Goal: Transaction & Acquisition: Purchase product/service

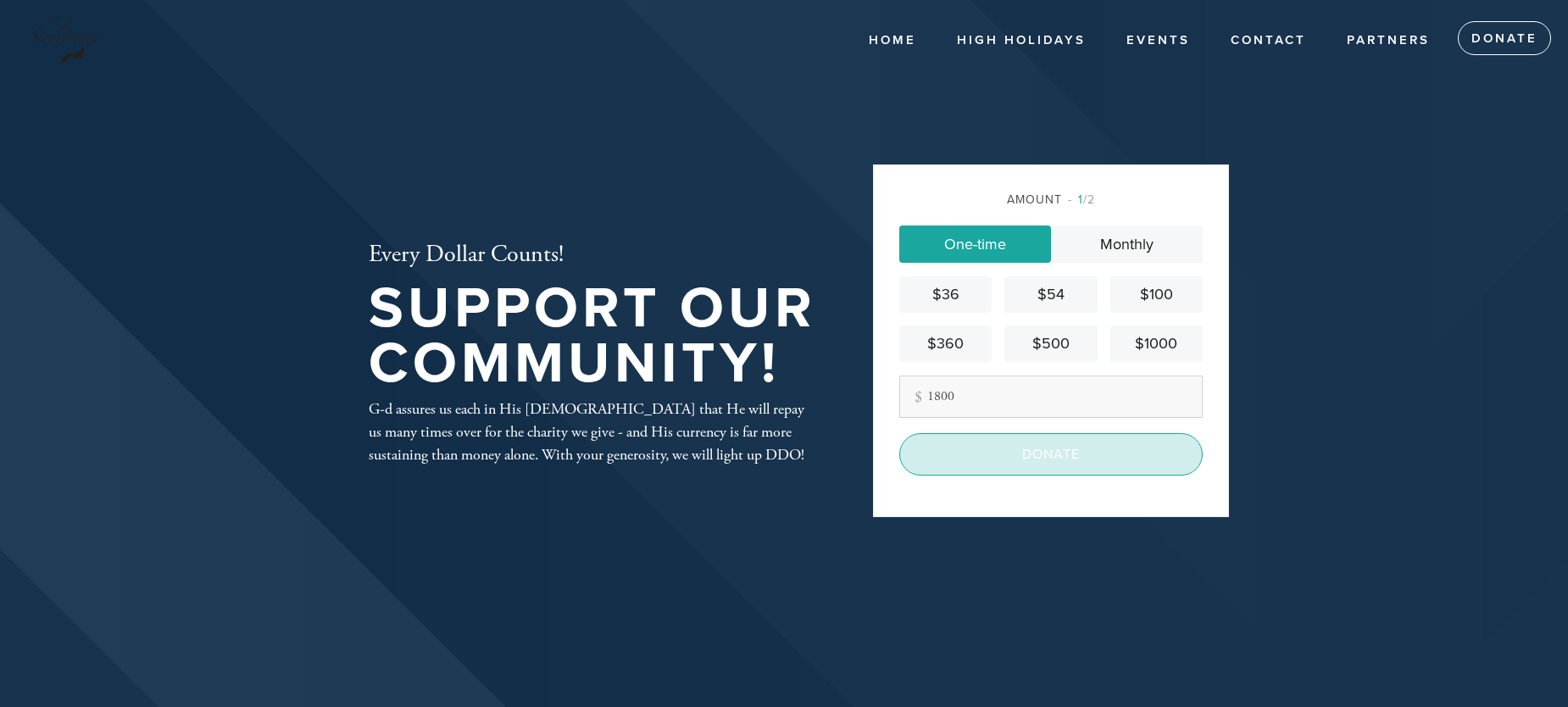
type input "1800"
click at [1060, 456] on input "Donate" at bounding box center [1050, 454] width 303 height 42
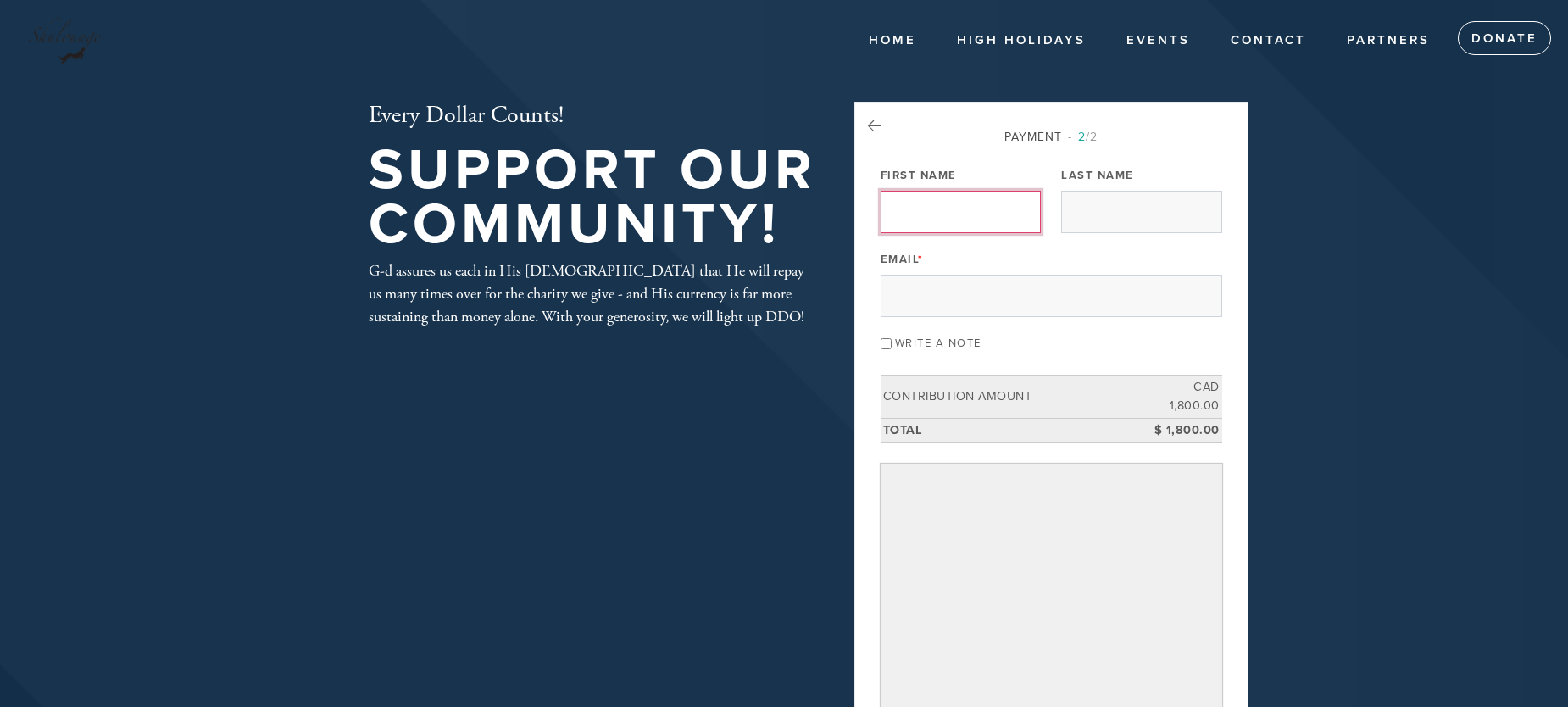
click at [934, 208] on input "First Name" at bounding box center [960, 212] width 160 height 42
type input "Eliot"
type input "Ahdoot"
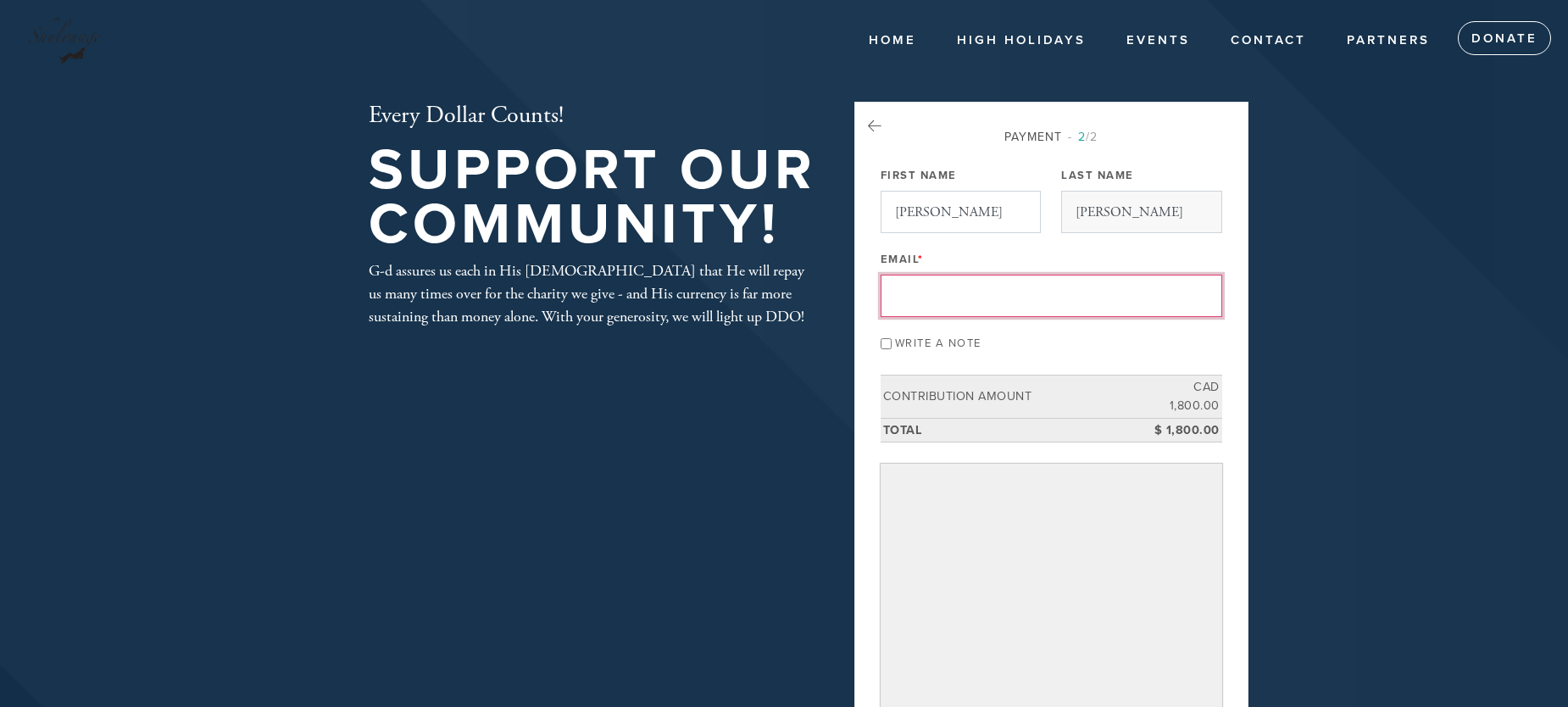
type input "eliot.ahdoot1986@gmail.com"
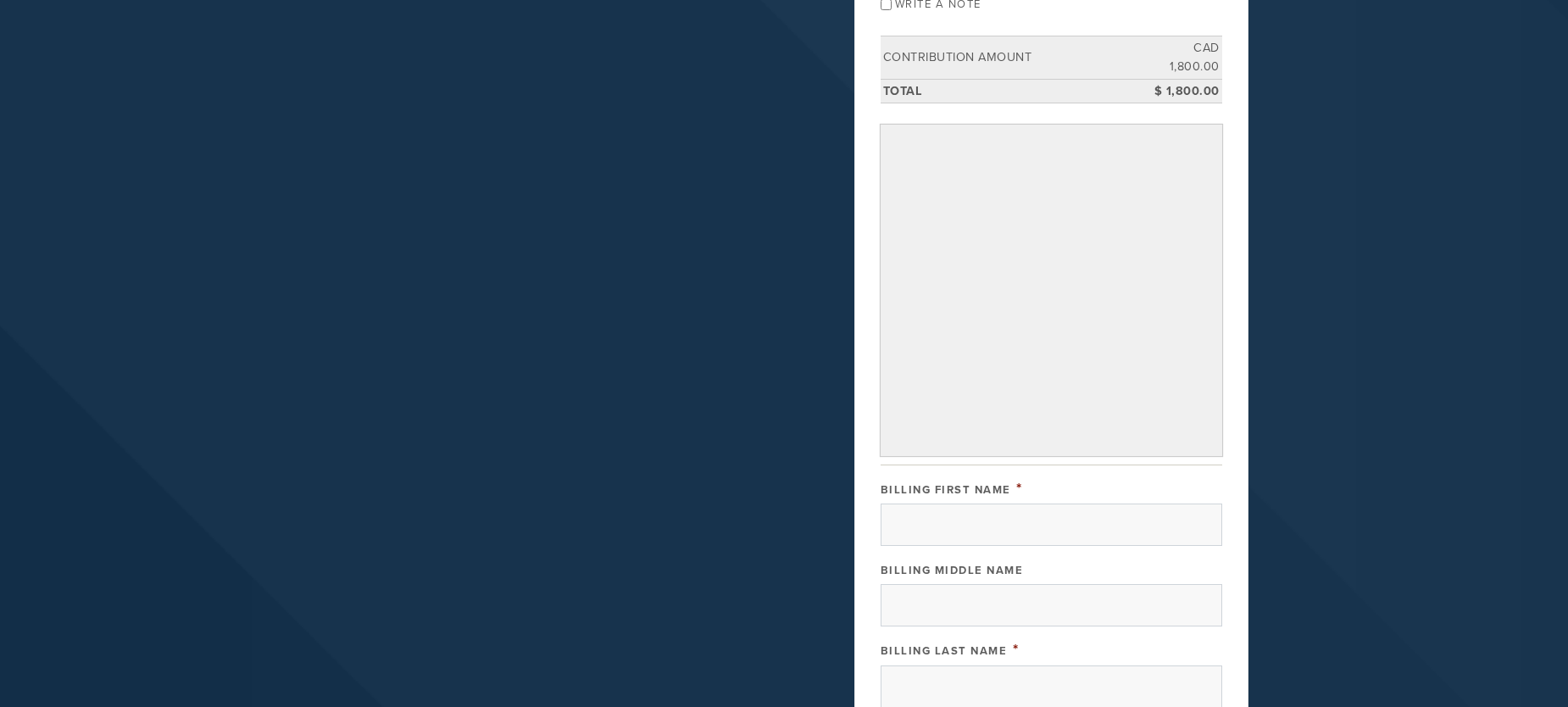
scroll to position [508, 0]
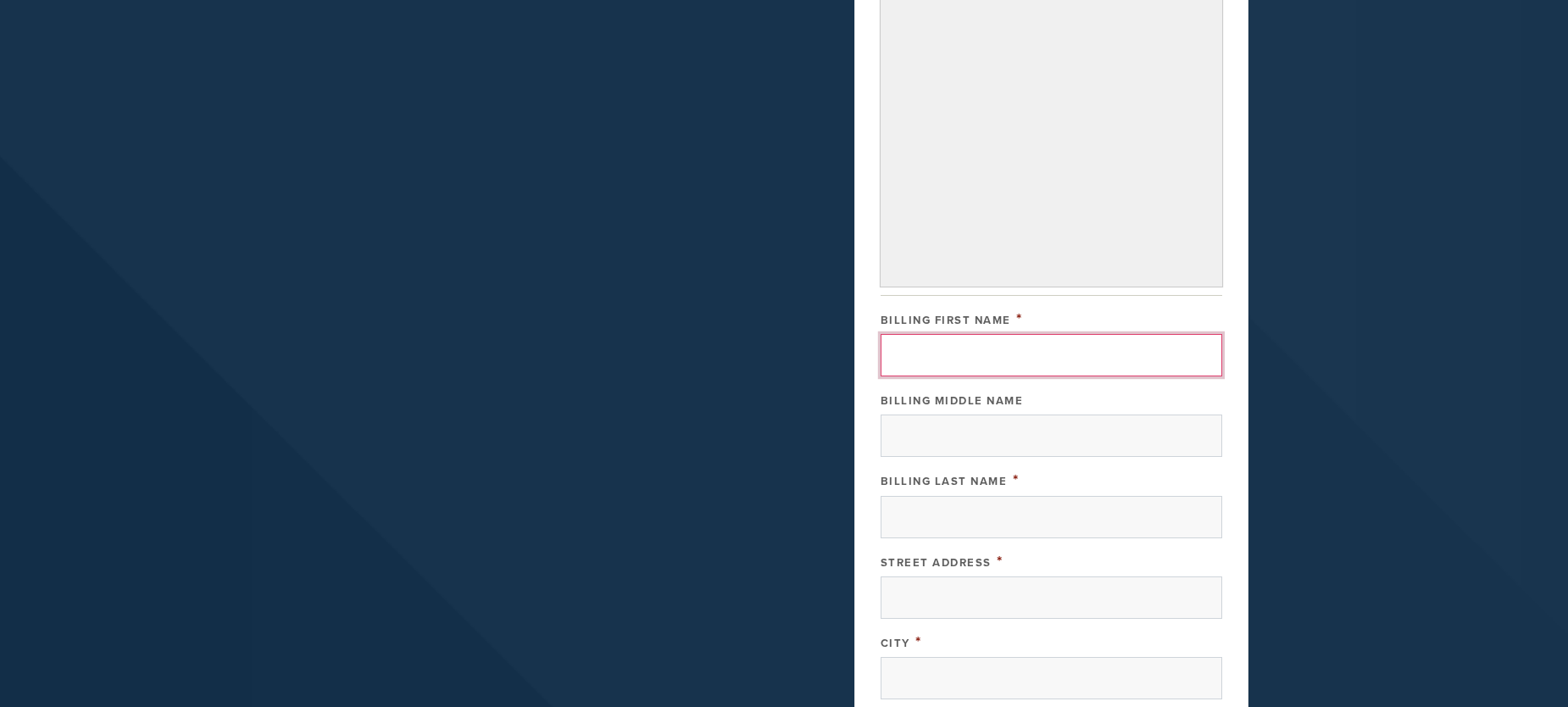
click at [985, 334] on input "Billing First Name" at bounding box center [1051, 354] width 341 height 42
type input "Eliot"
type input "Ahdoot"
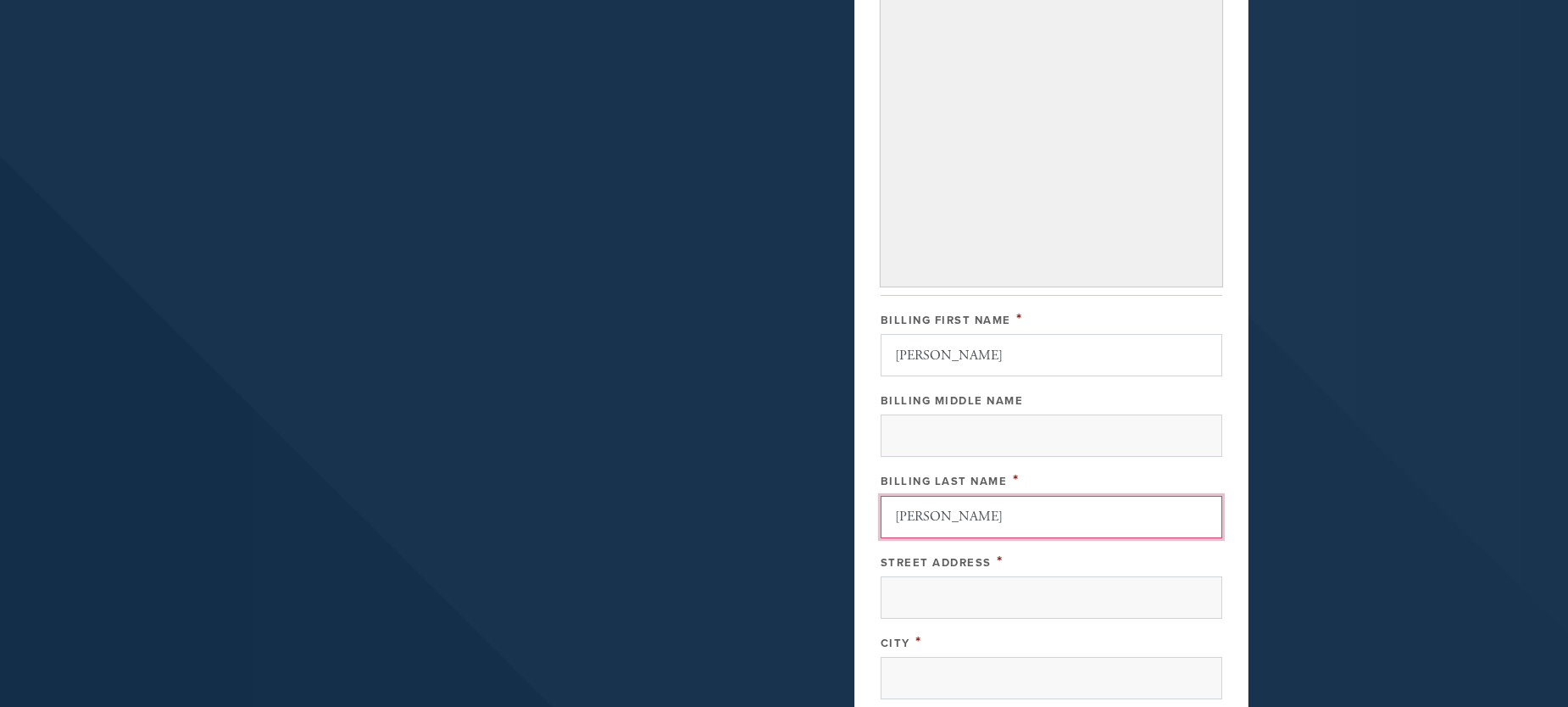
type input "4430"
type input "ddo"
type input "QC"
type input "H9A 3G7"
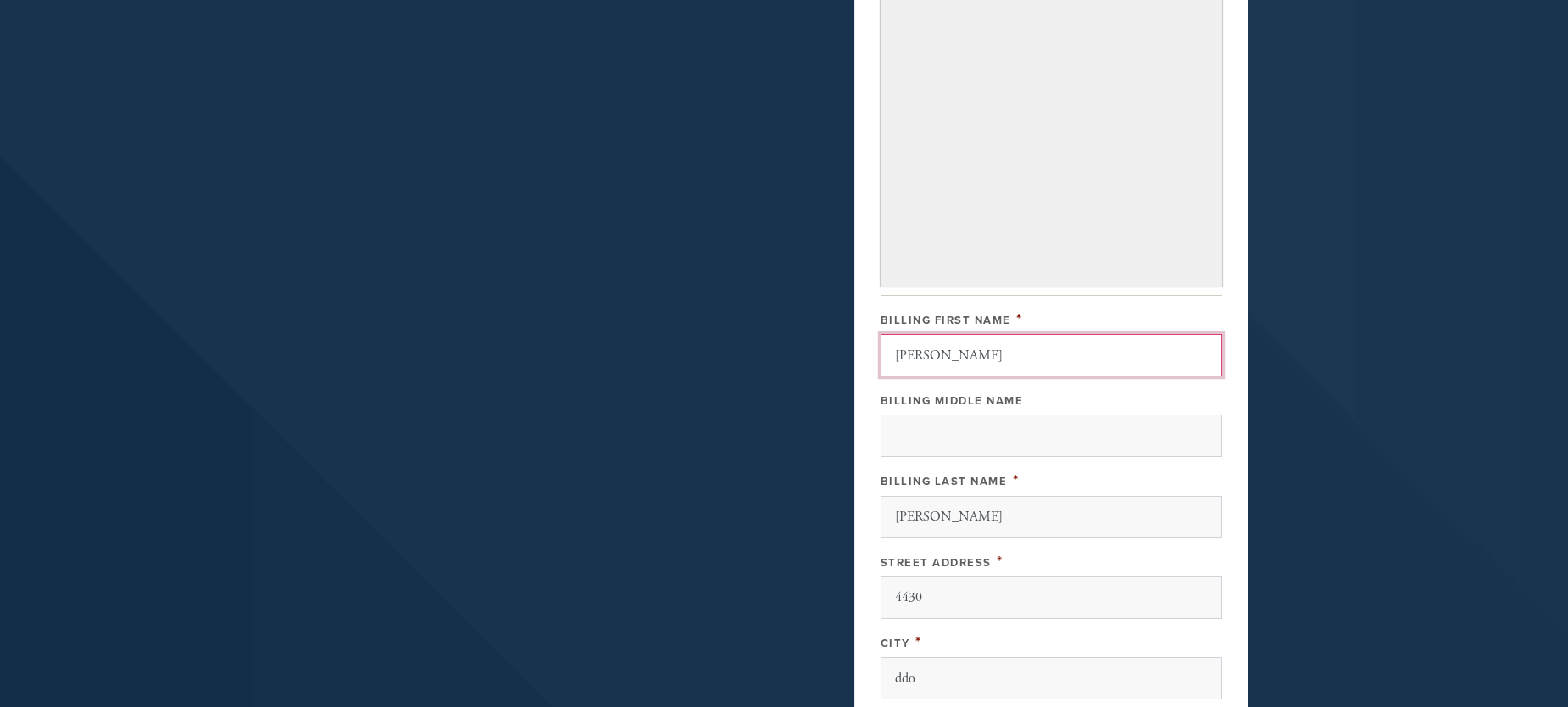
scroll to position [891, 0]
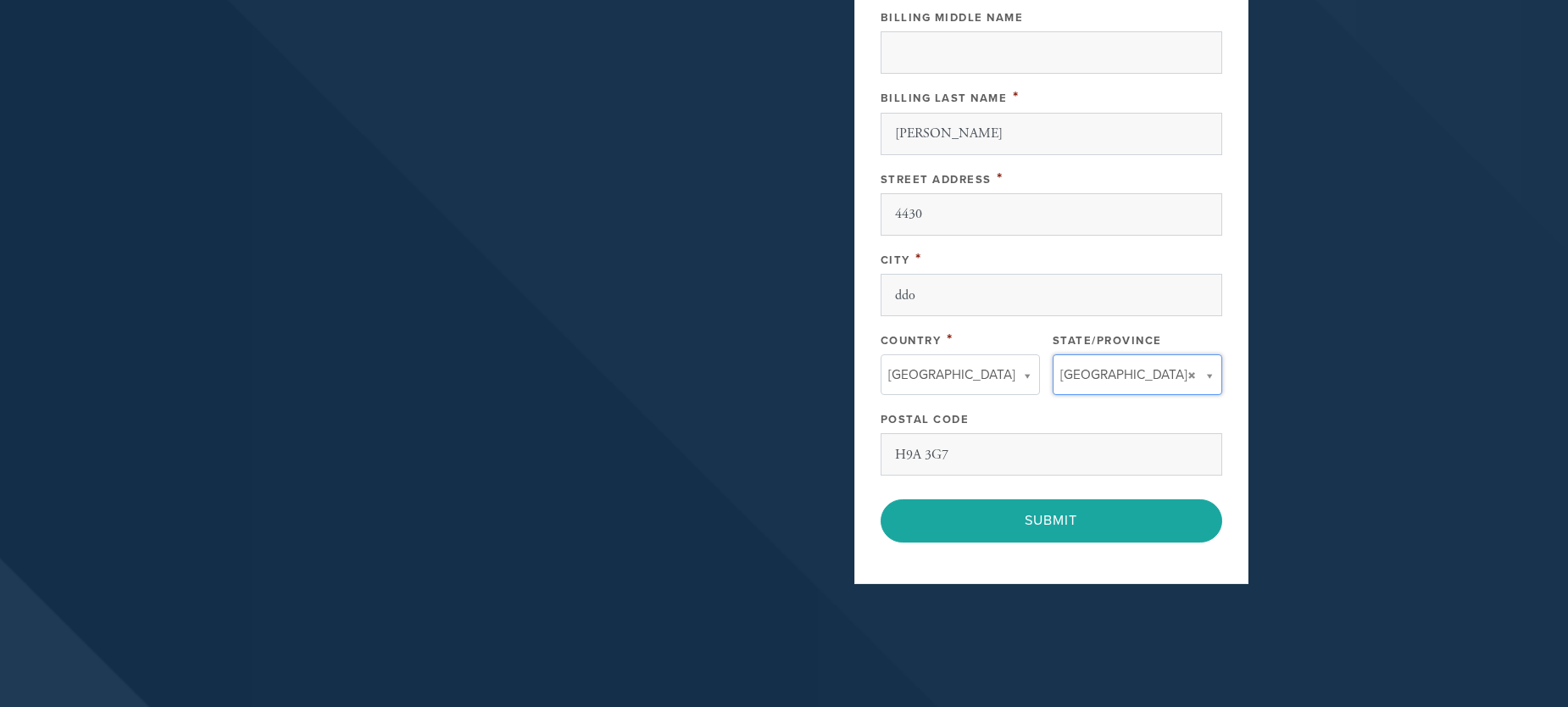
type input "QC"
type input "Canada"
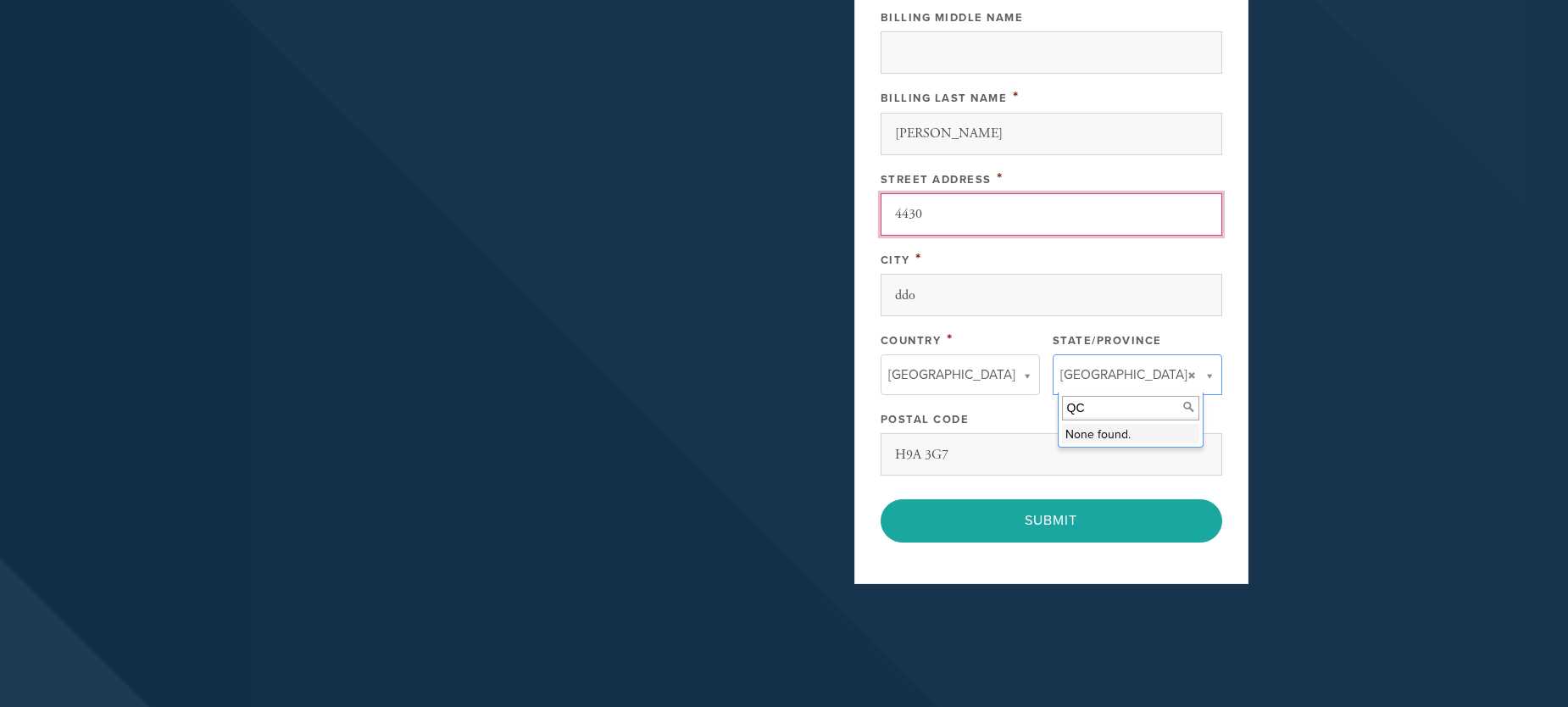
drag, startPoint x: 949, startPoint y: 213, endPoint x: 922, endPoint y: 213, distance: 27.0
click at [922, 213] on input "4430" at bounding box center [1051, 214] width 341 height 42
type input "40 Rue Stephenson"
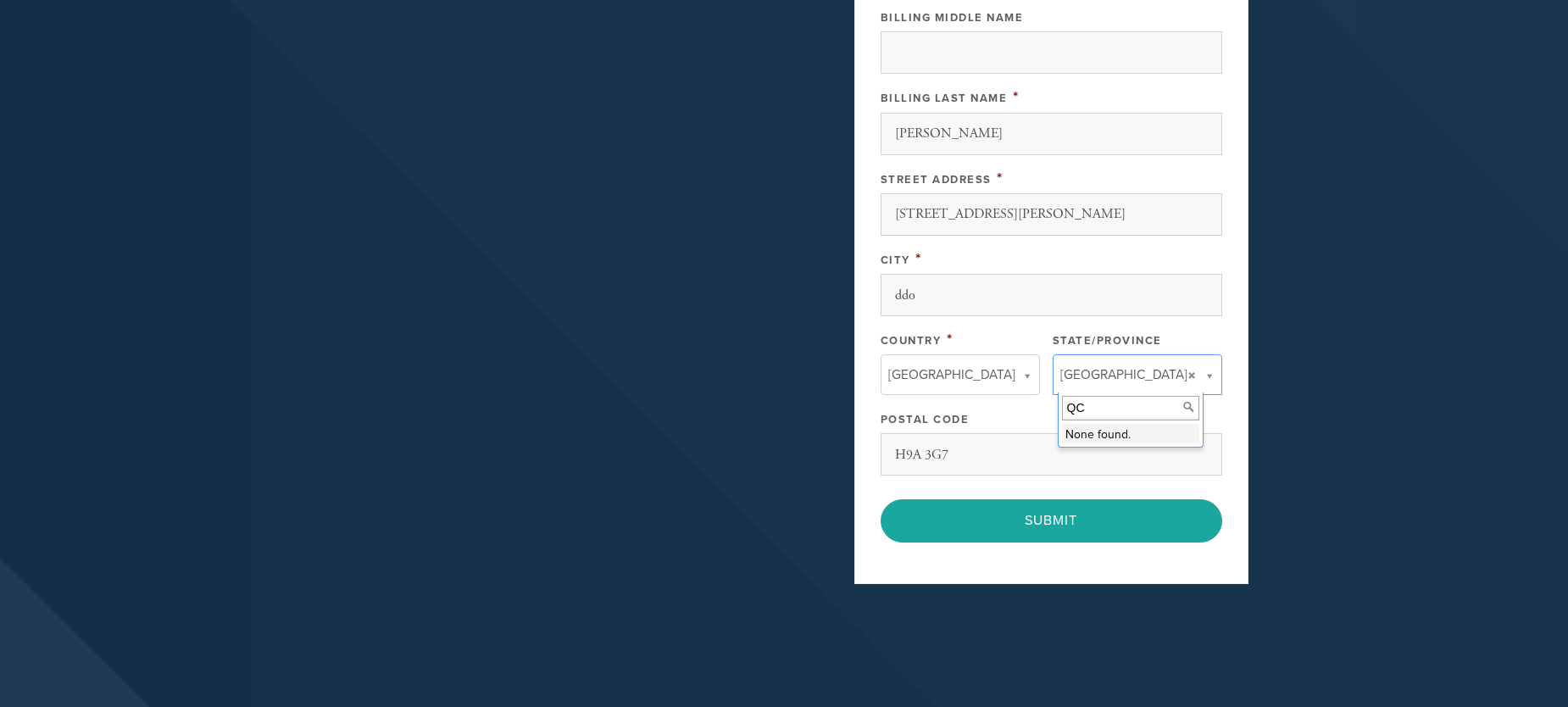
click at [1080, 410] on input "QC" at bounding box center [1130, 408] width 137 height 24
click at [1092, 410] on input "QC" at bounding box center [1130, 408] width 137 height 24
drag, startPoint x: 984, startPoint y: 451, endPoint x: 944, endPoint y: 455, distance: 40.2
click at [944, 455] on input "H9A 3G7" at bounding box center [1051, 454] width 341 height 42
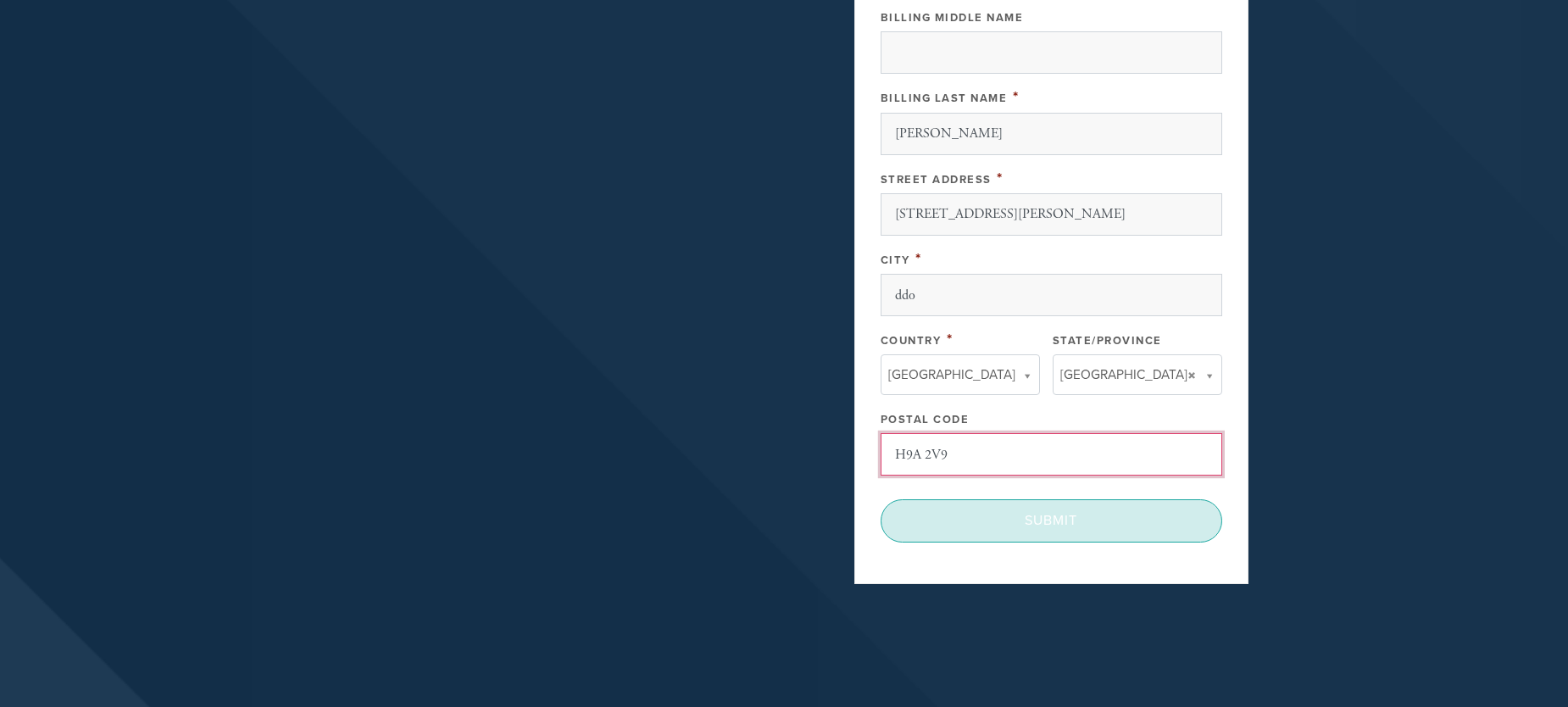
type input "H9A 2V9"
click at [1016, 516] on input "Submit" at bounding box center [1051, 519] width 341 height 42
